Goal: Task Accomplishment & Management: Use online tool/utility

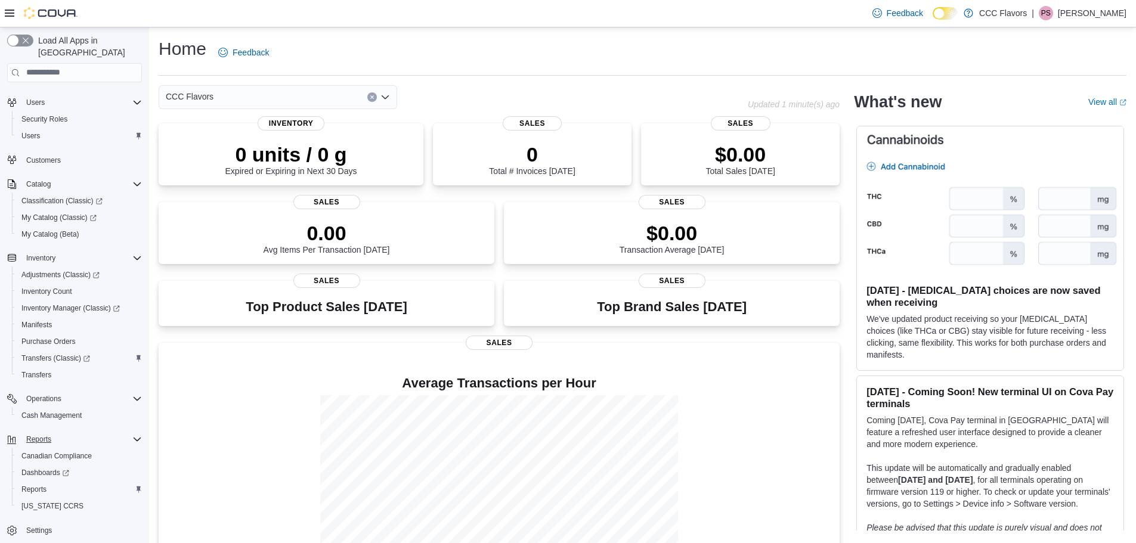
scroll to position [72, 0]
click at [36, 482] on span "Reports" at bounding box center [33, 487] width 25 height 10
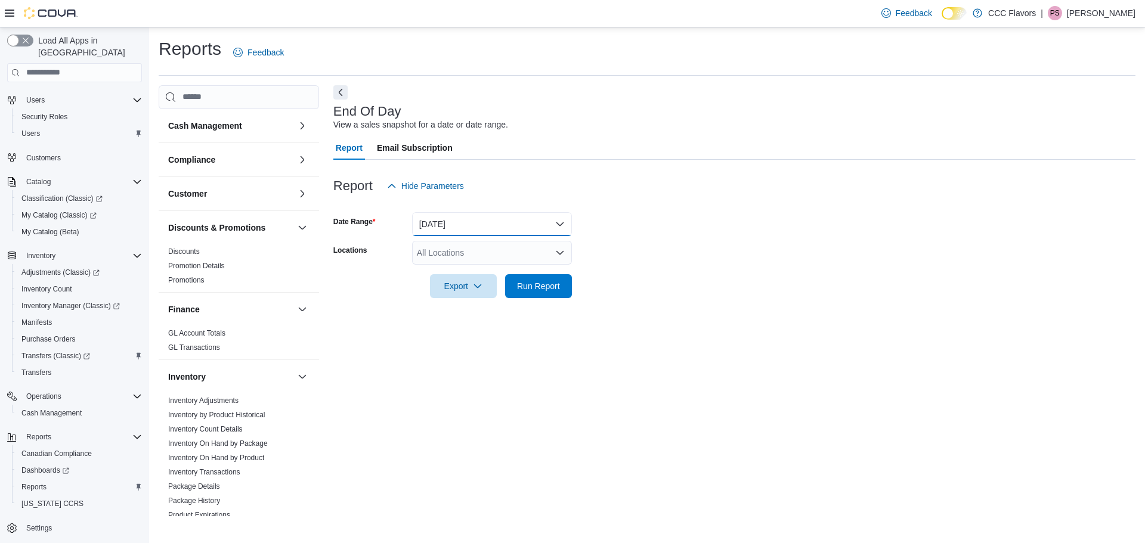
click at [546, 225] on button "[DATE]" at bounding box center [492, 224] width 160 height 24
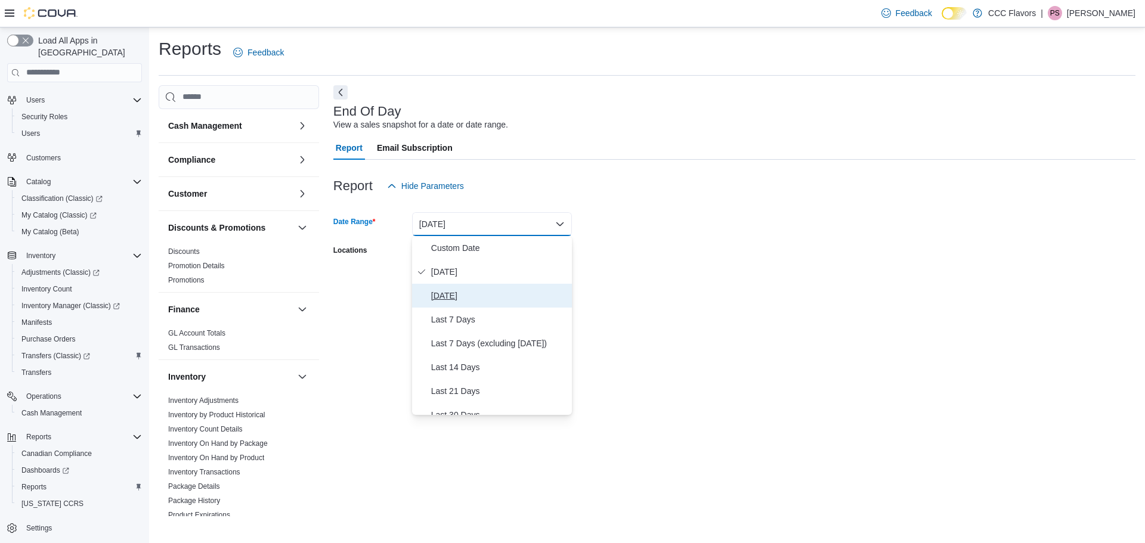
click at [434, 294] on span "[DATE]" at bounding box center [499, 296] width 136 height 14
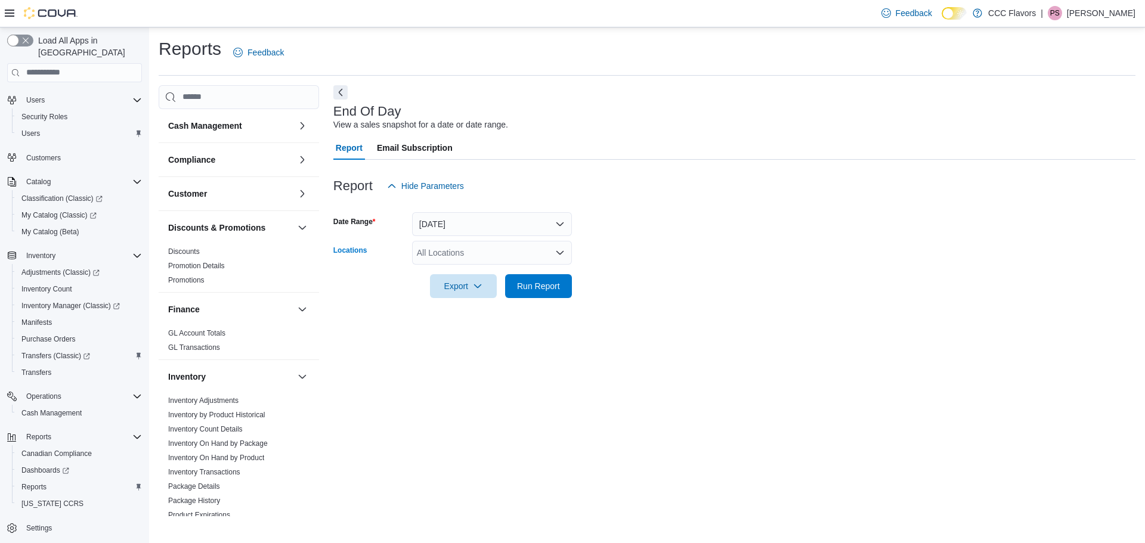
click at [515, 248] on div "All Locations" at bounding box center [492, 253] width 160 height 24
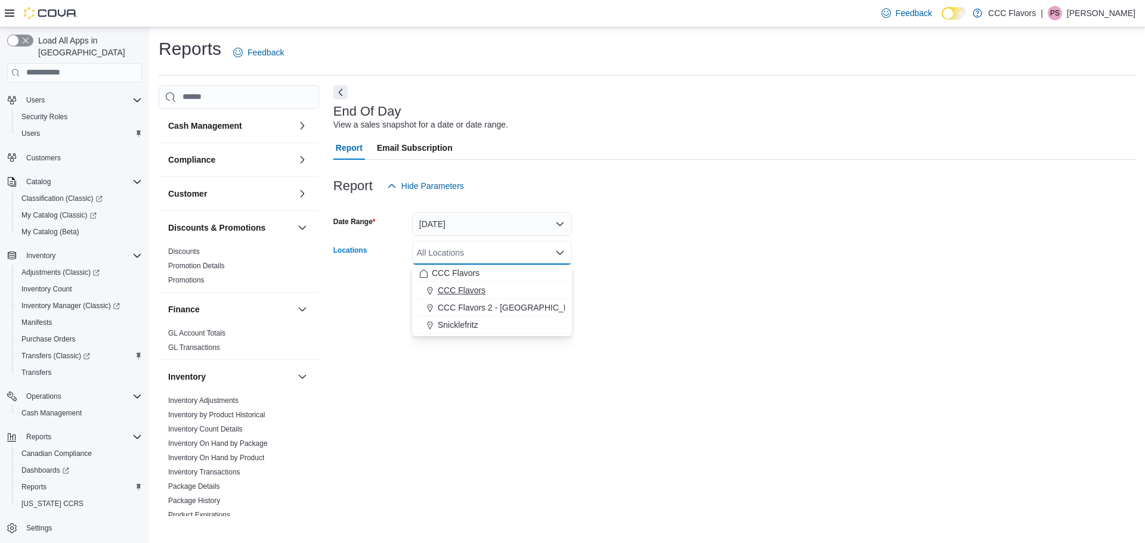
click at [476, 290] on span "CCC Flavors" at bounding box center [462, 290] width 48 height 12
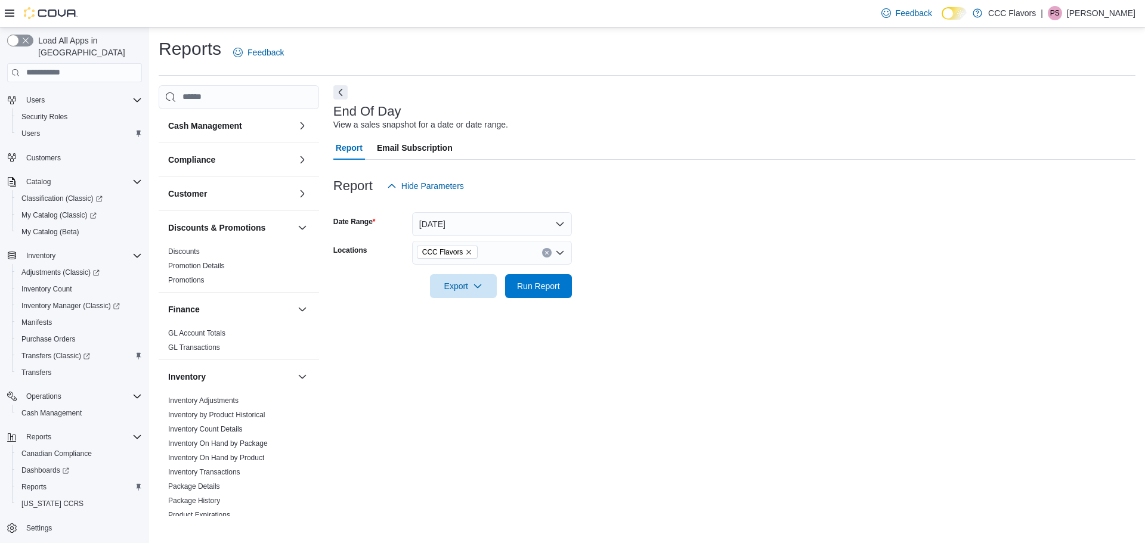
drag, startPoint x: 633, startPoint y: 258, endPoint x: 591, endPoint y: 269, distance: 43.1
click at [629, 263] on form "Date Range [DATE] Locations CCC Flavors Export Run Report" at bounding box center [734, 248] width 802 height 100
click at [534, 289] on span "Run Report" at bounding box center [538, 286] width 43 height 12
